Goal: Transaction & Acquisition: Purchase product/service

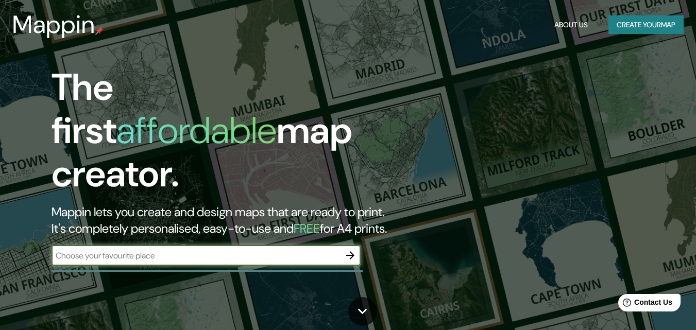
click at [244, 250] on input "text" at bounding box center [196, 256] width 288 height 12
type input "HUANUCO"
click at [351, 249] on icon "button" at bounding box center [350, 255] width 12 height 12
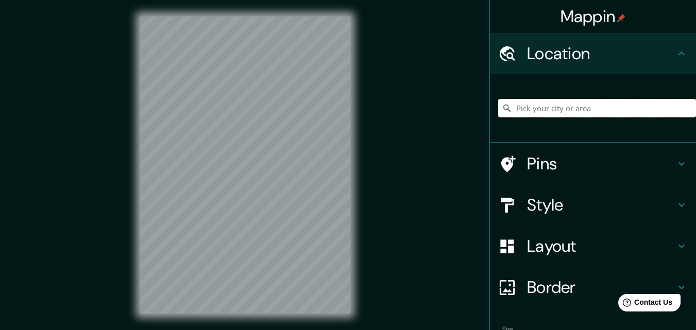
click at [546, 109] on input "Pick your city or area" at bounding box center [597, 108] width 198 height 19
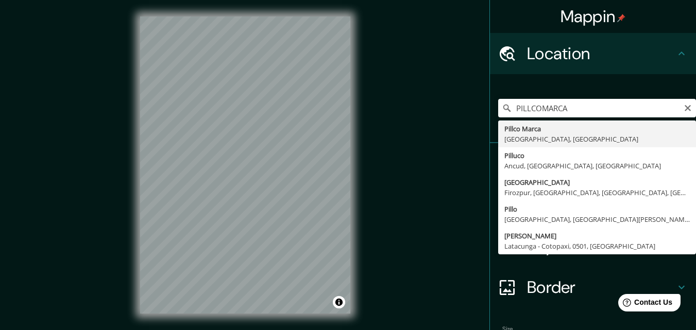
type input "[PERSON_NAME], [GEOGRAPHIC_DATA], [GEOGRAPHIC_DATA]"
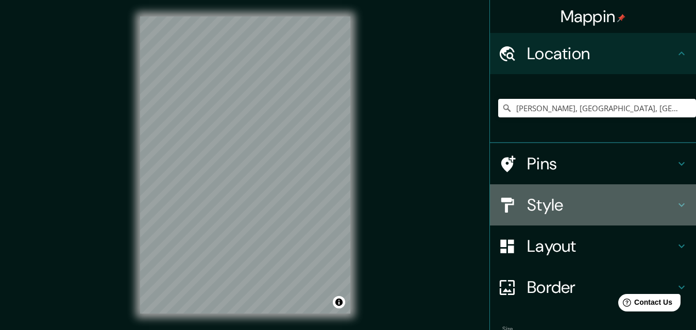
click at [547, 205] on h4 "Style" at bounding box center [601, 205] width 148 height 21
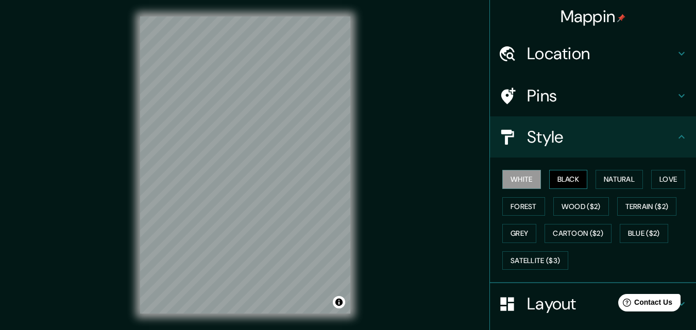
click at [554, 178] on button "Black" at bounding box center [568, 179] width 39 height 19
click at [629, 177] on button "Natural" at bounding box center [618, 179] width 47 height 19
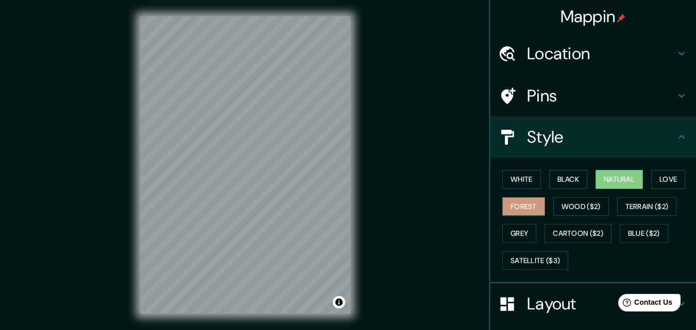
click at [504, 206] on button "Forest" at bounding box center [523, 206] width 43 height 19
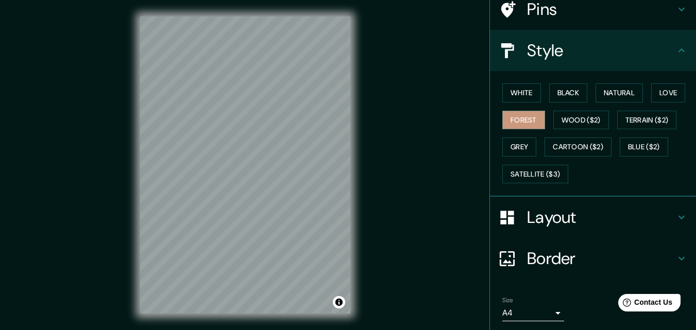
scroll to position [103, 0]
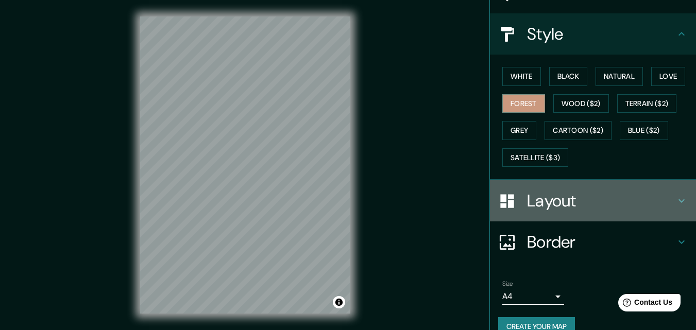
click at [543, 197] on h4 "Layout" at bounding box center [601, 201] width 148 height 21
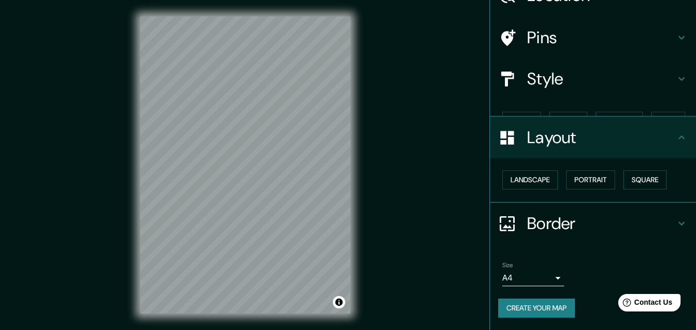
scroll to position [40, 0]
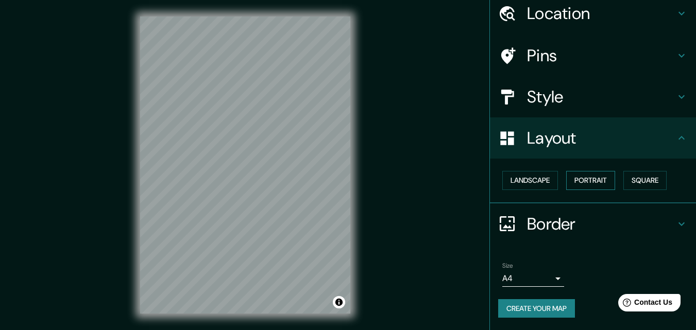
click at [581, 181] on button "Portrait" at bounding box center [590, 180] width 49 height 19
click at [527, 224] on h4 "Border" at bounding box center [601, 224] width 148 height 21
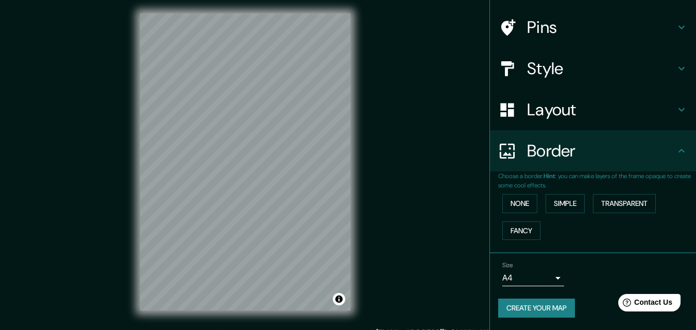
scroll to position [0, 0]
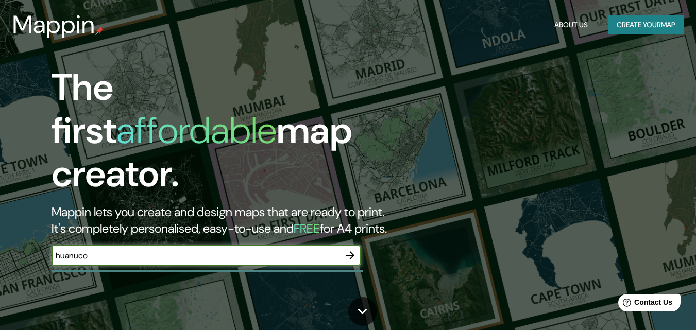
type input "huanuco"
click at [350, 249] on icon "button" at bounding box center [350, 255] width 12 height 12
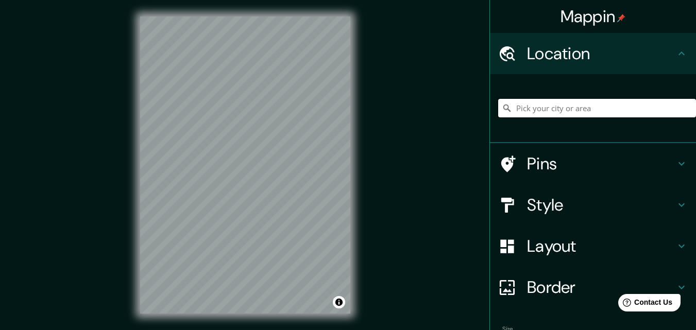
click at [593, 105] on input "Pick your city or area" at bounding box center [597, 108] width 198 height 19
click at [560, 109] on input "Pick your city or area" at bounding box center [597, 108] width 198 height 19
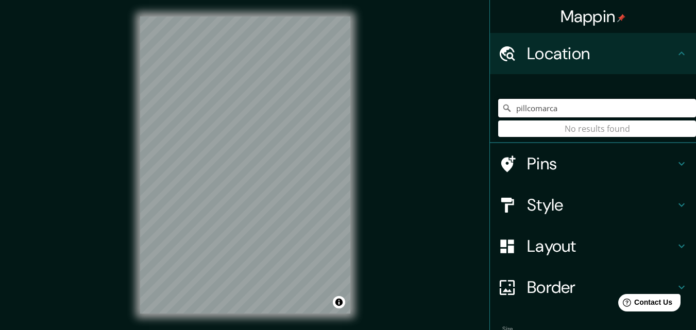
click at [564, 108] on input "pillcomarca" at bounding box center [597, 108] width 198 height 19
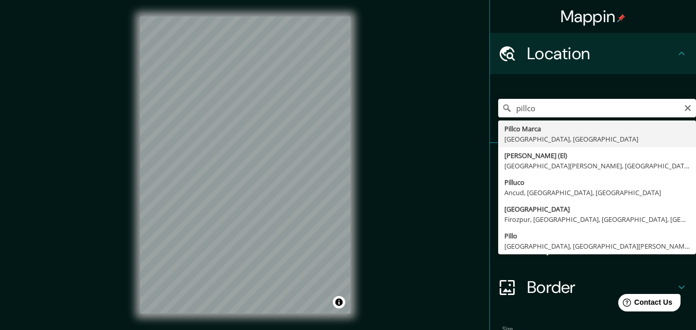
type input "[PERSON_NAME], [GEOGRAPHIC_DATA], [GEOGRAPHIC_DATA]"
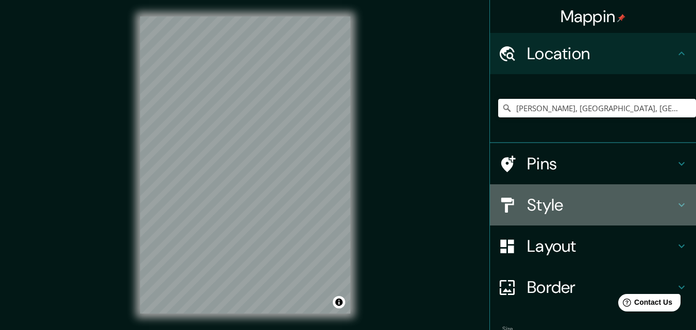
click at [566, 209] on h4 "Style" at bounding box center [601, 205] width 148 height 21
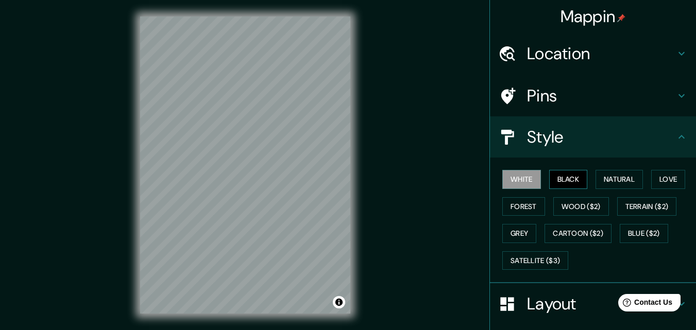
click at [563, 183] on button "Black" at bounding box center [568, 179] width 39 height 19
click at [211, 184] on div "Mappin Location Pillco Marca, Departamento de Huánuco, Perú Pins Style White Bl…" at bounding box center [348, 173] width 696 height 347
click at [225, 164] on div "© Mapbox © OpenStreetMap Improve this map" at bounding box center [245, 165] width 243 height 330
